Goal: Information Seeking & Learning: Learn about a topic

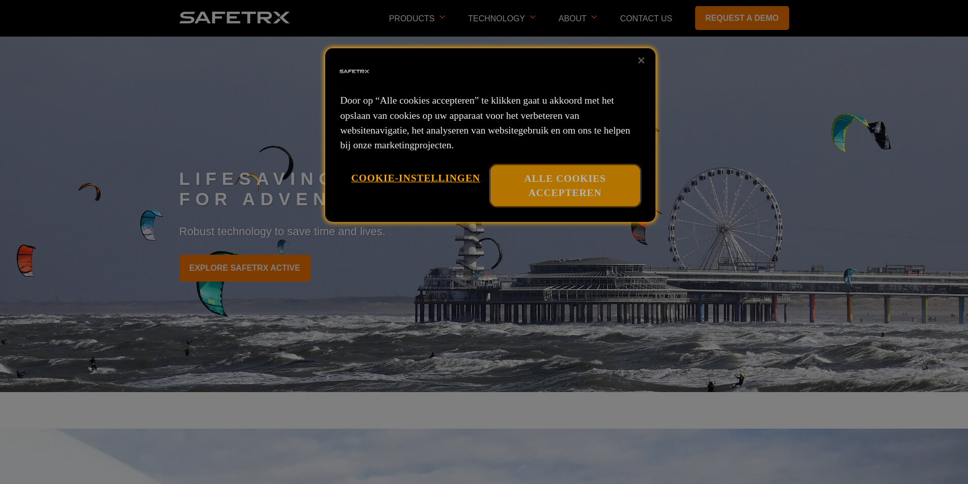
click at [575, 174] on button "Alle cookies accepteren" at bounding box center [565, 185] width 150 height 41
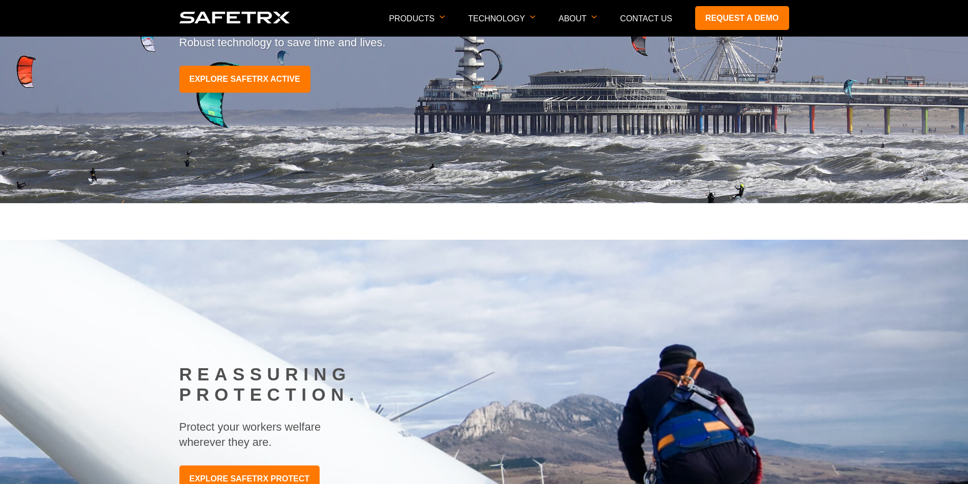
scroll to position [102, 0]
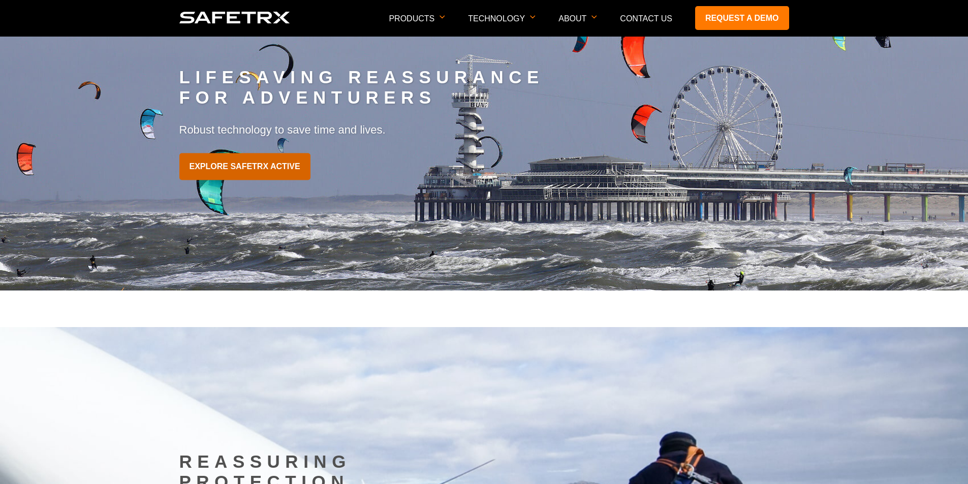
click at [256, 163] on link "EXPLORE SAFETRX ACTIVE" at bounding box center [244, 166] width 131 height 27
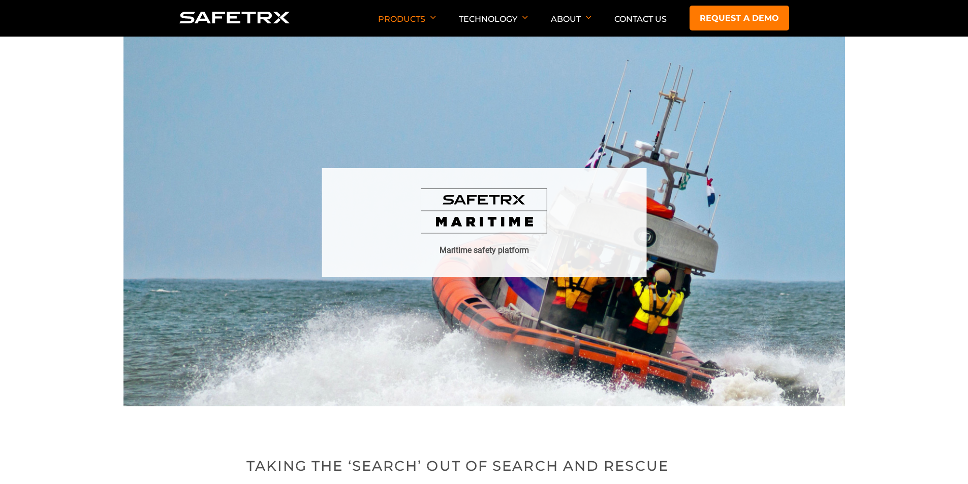
click at [490, 194] on img at bounding box center [484, 211] width 127 height 46
click at [482, 217] on img at bounding box center [484, 211] width 127 height 46
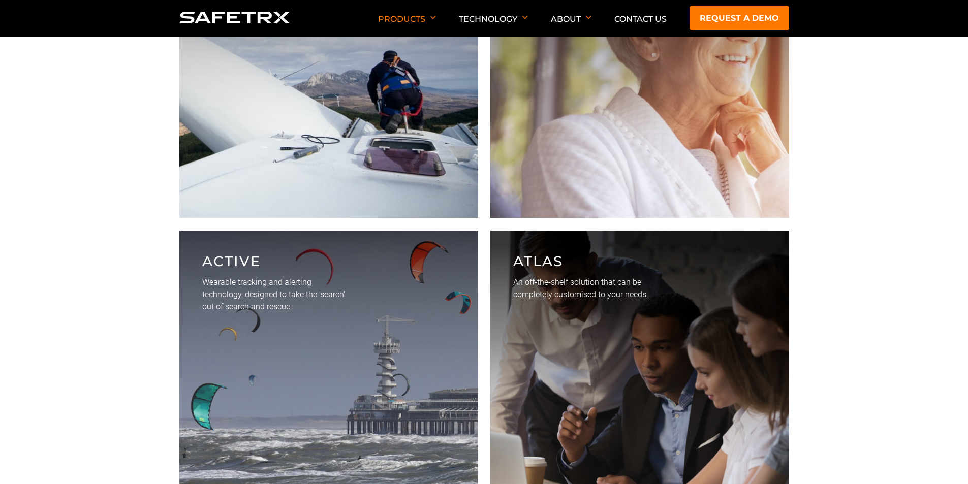
scroll to position [3200, 0]
